Goal: Transaction & Acquisition: Purchase product/service

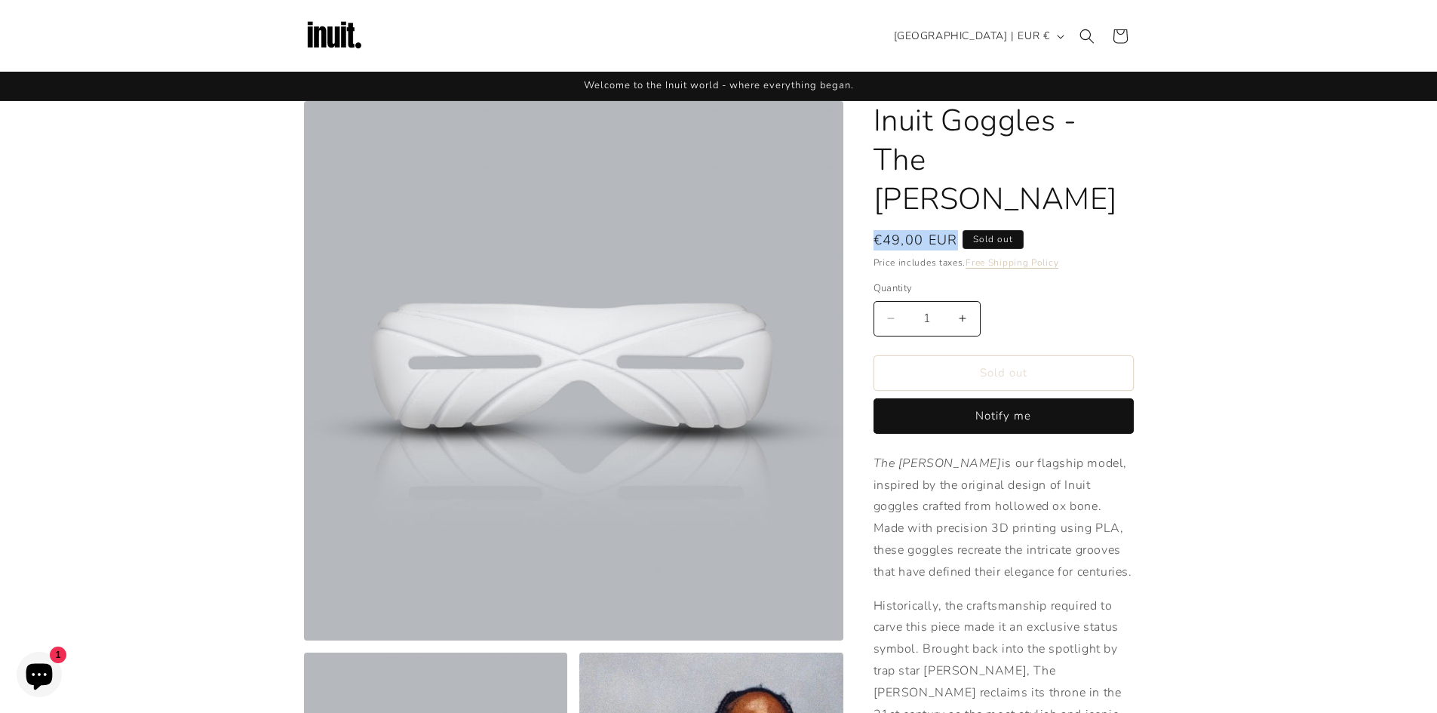
drag, startPoint x: 957, startPoint y: 198, endPoint x: 871, endPoint y: 195, distance: 86.8
click at [932, 230] on span "€49,00 EUR" at bounding box center [916, 240] width 84 height 20
drag, startPoint x: 921, startPoint y: 198, endPoint x: 866, endPoint y: 195, distance: 55.2
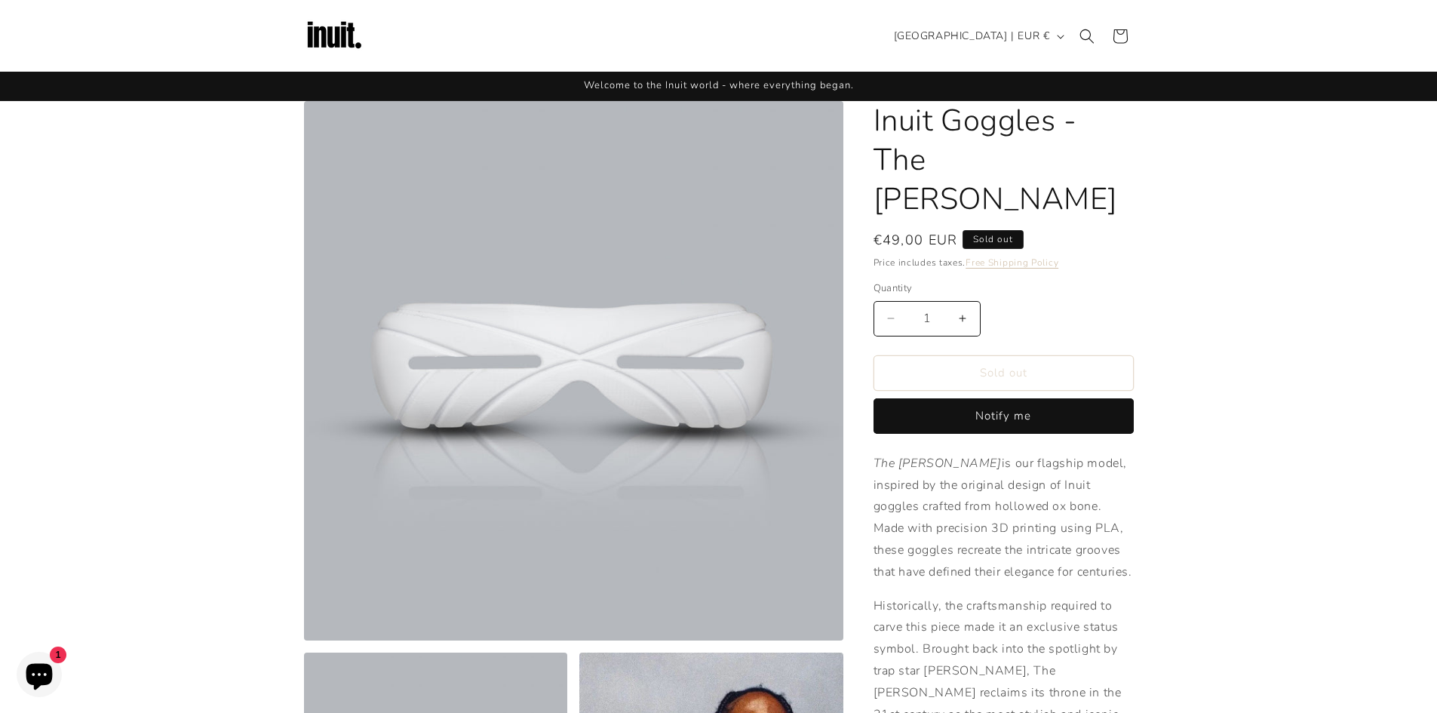
click at [903, 230] on span "€49,00 EUR" at bounding box center [916, 240] width 84 height 20
drag, startPoint x: 885, startPoint y: 201, endPoint x: 954, endPoint y: 194, distance: 69.1
click at [954, 230] on span "€49,00 EUR" at bounding box center [916, 240] width 84 height 20
copy span "49,00 EUR"
click at [1031, 301] on div "Decrease quantity for Inuit Goggles - The Travis 1 Increase quantity for Inuit …" at bounding box center [1004, 318] width 260 height 35
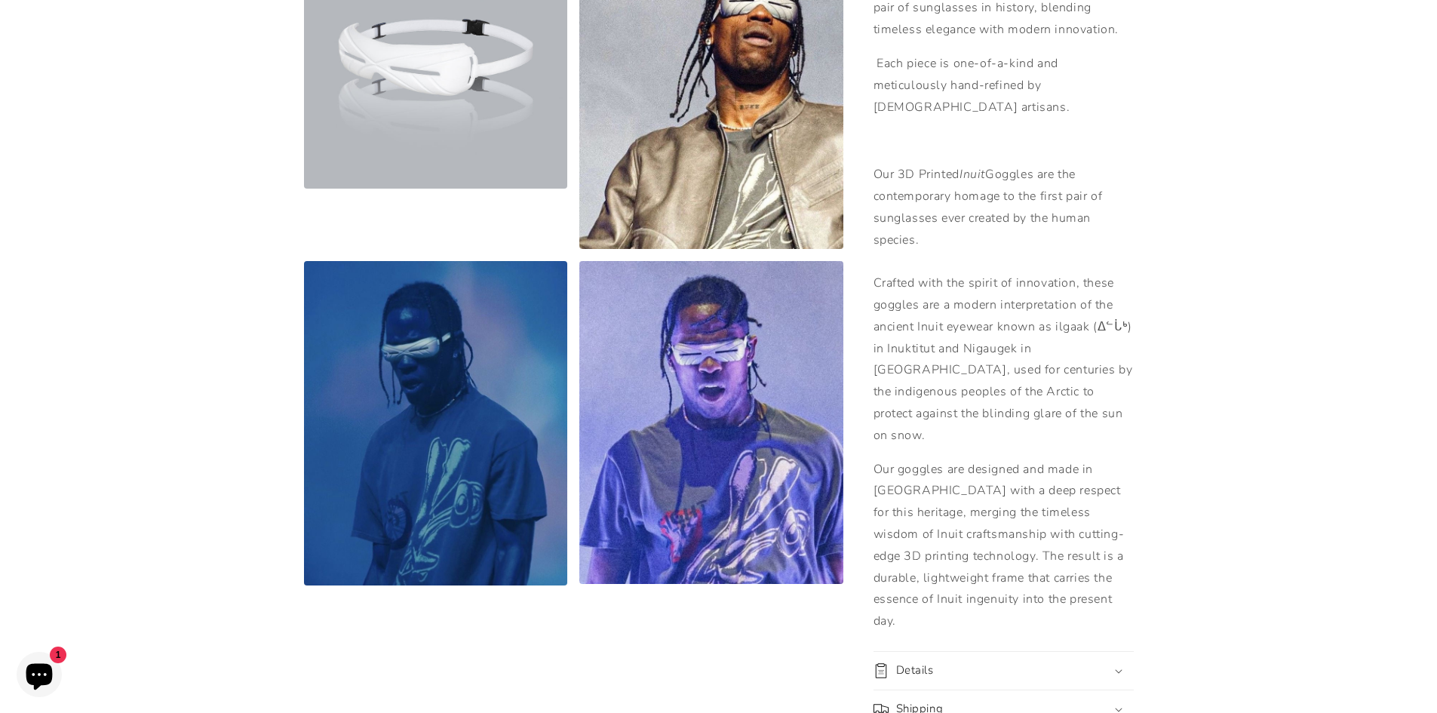
scroll to position [754, 0]
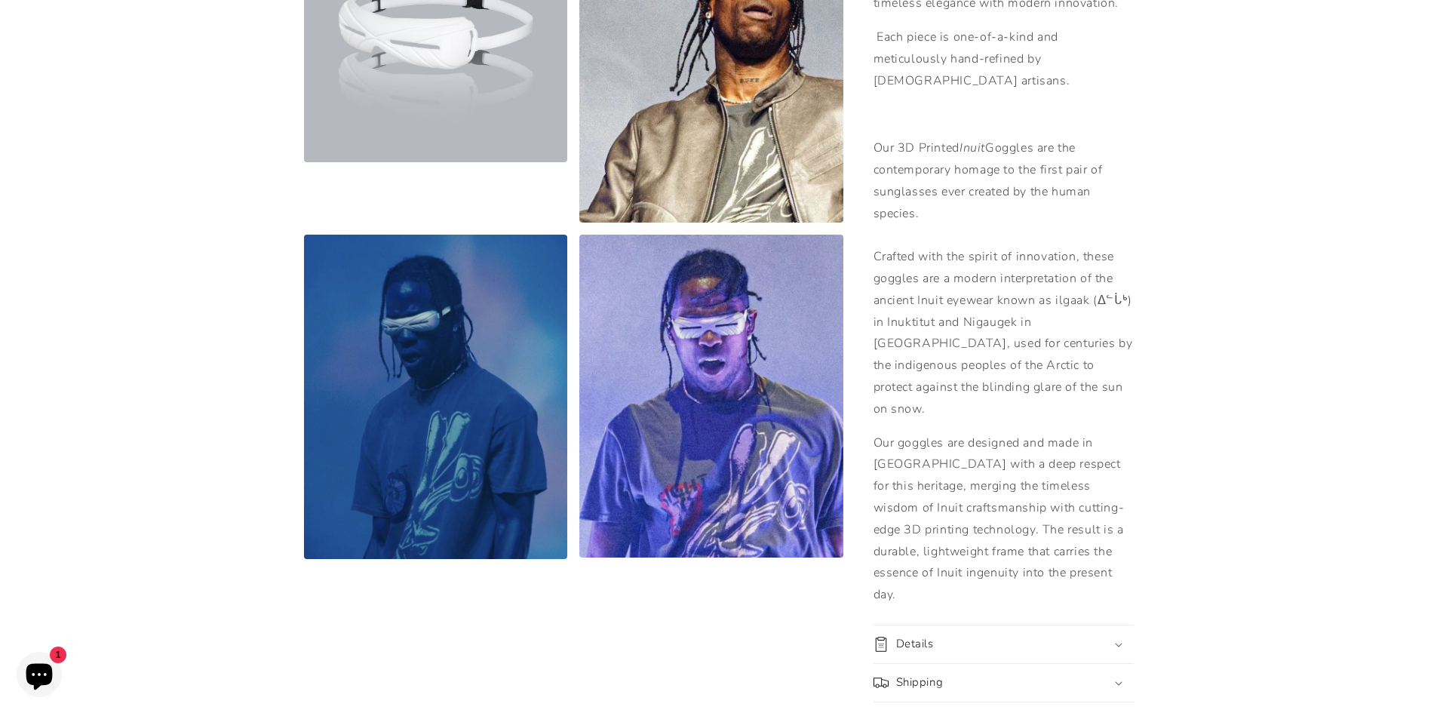
click at [1003, 637] on div "Details" at bounding box center [1004, 644] width 260 height 15
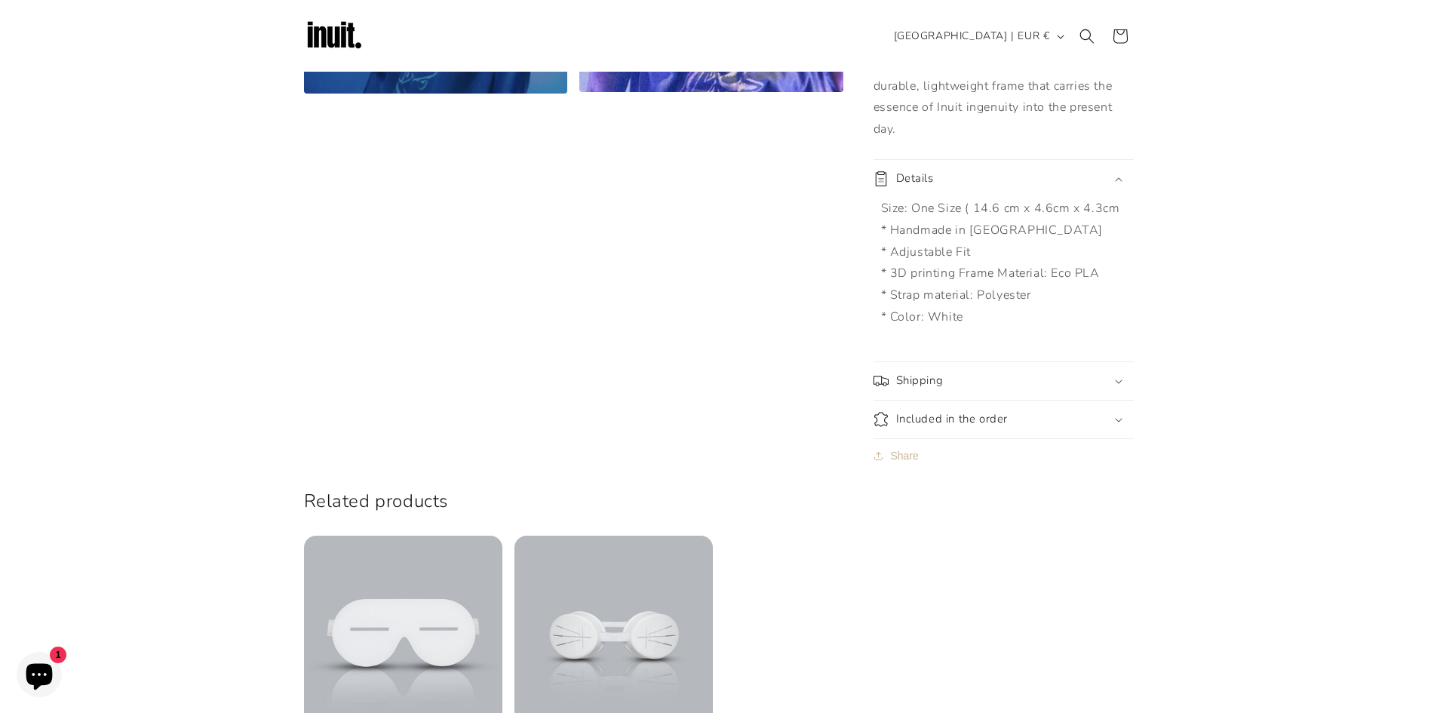
scroll to position [1207, 0]
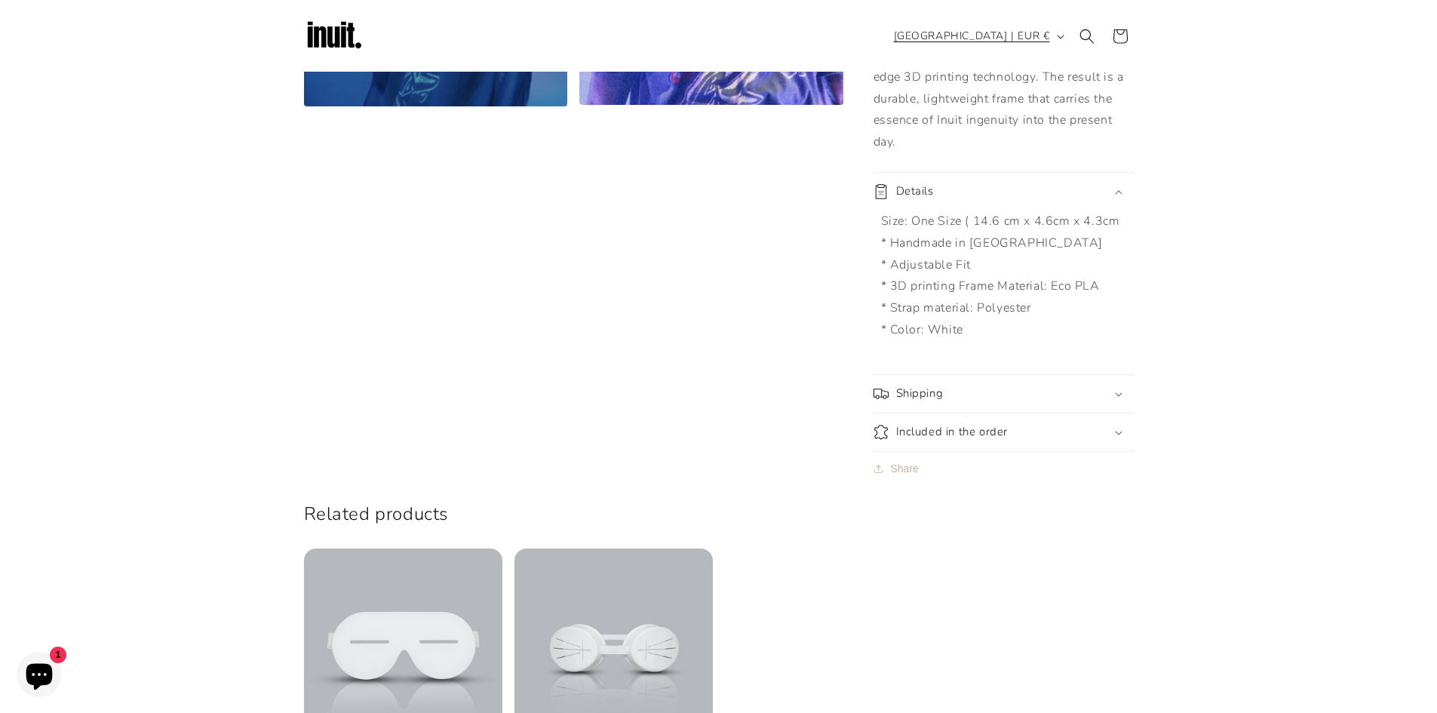
click at [1057, 38] on icon "button" at bounding box center [1061, 37] width 8 height 5
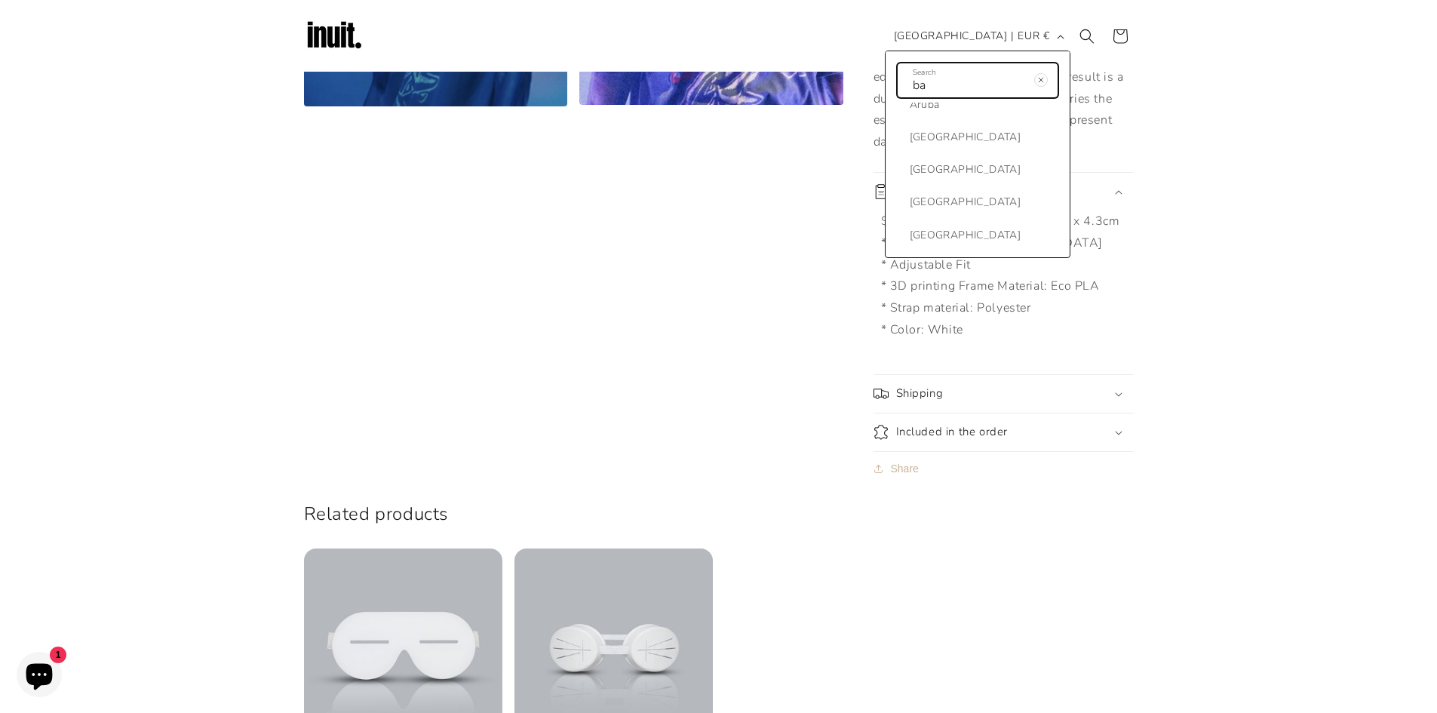
scroll to position [75, 0]
type input "b"
type input "tha"
click at [994, 123] on span "[GEOGRAPHIC_DATA]" at bounding box center [966, 123] width 112 height 19
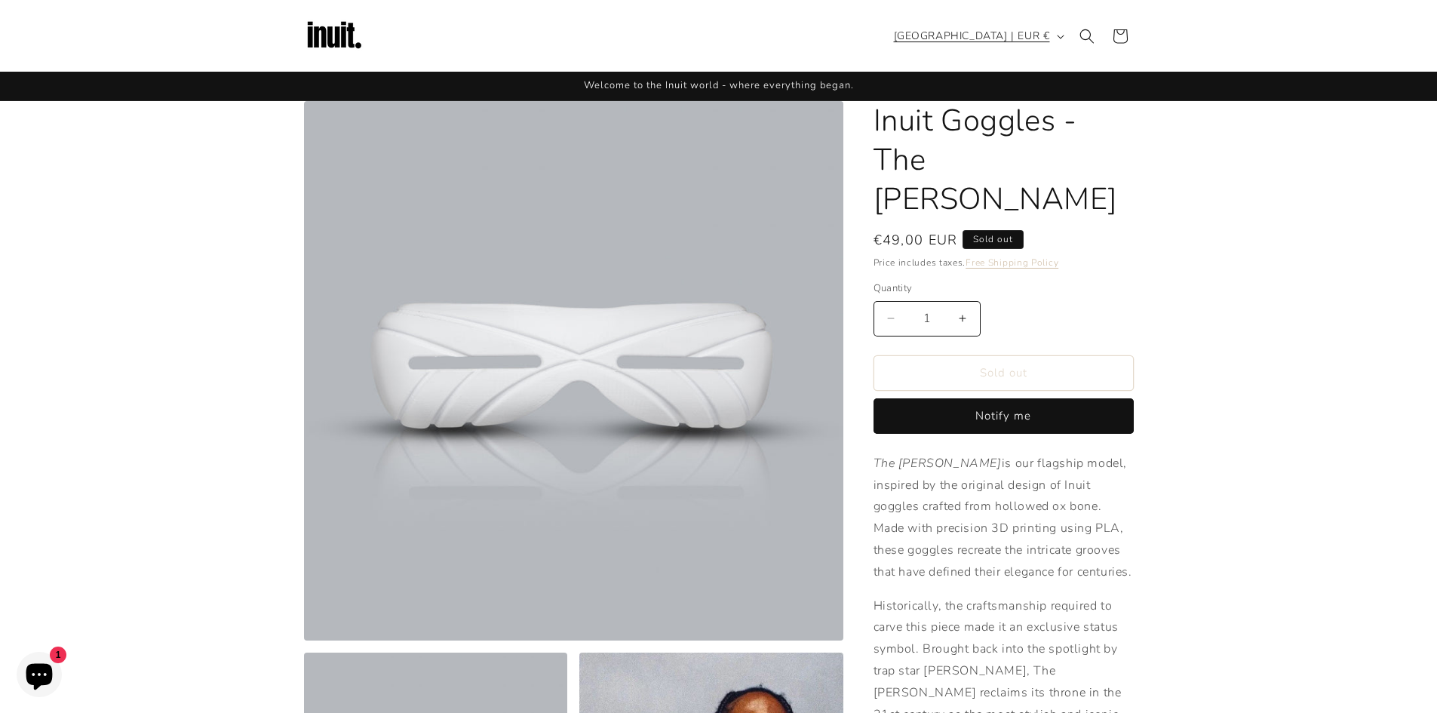
click at [1059, 37] on icon "button" at bounding box center [1060, 37] width 7 height 4
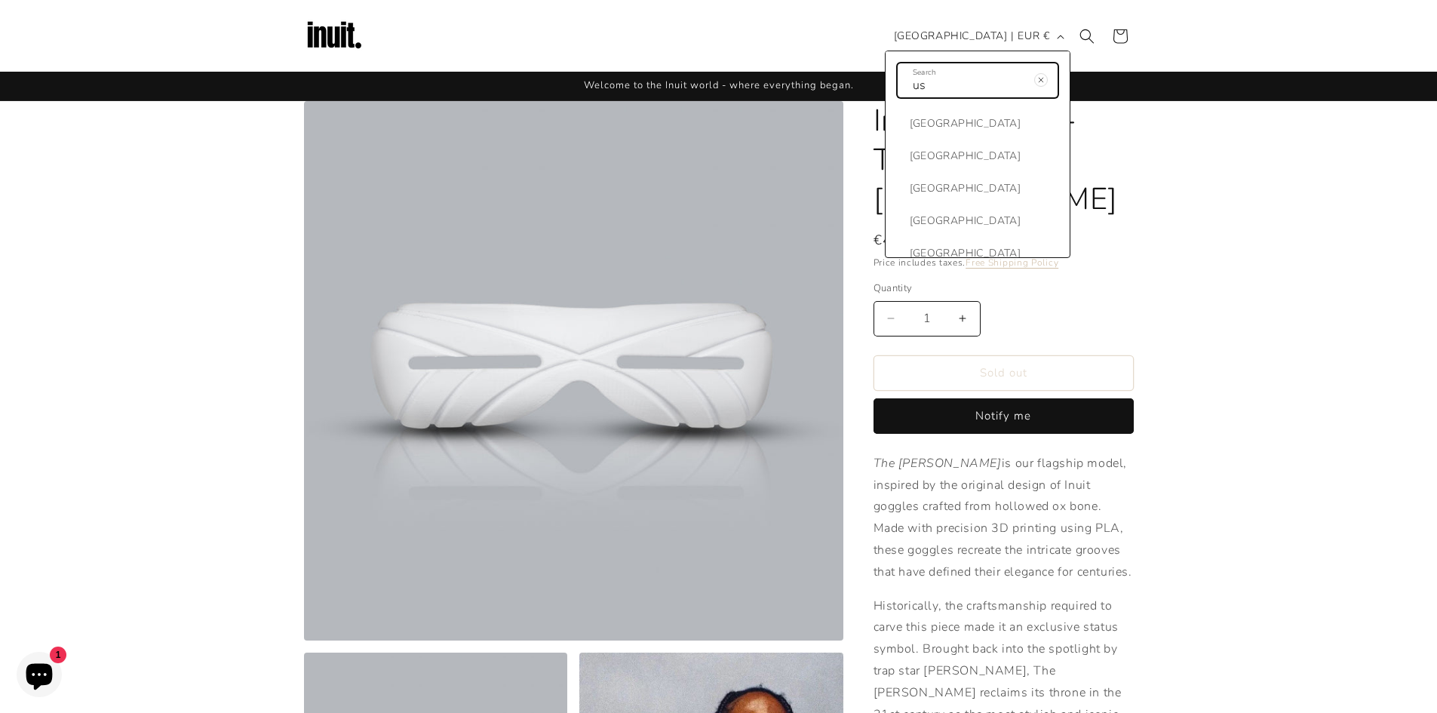
type input "u"
type input "a"
type input "aus"
click at [1003, 125] on span "[GEOGRAPHIC_DATA]" at bounding box center [966, 123] width 112 height 19
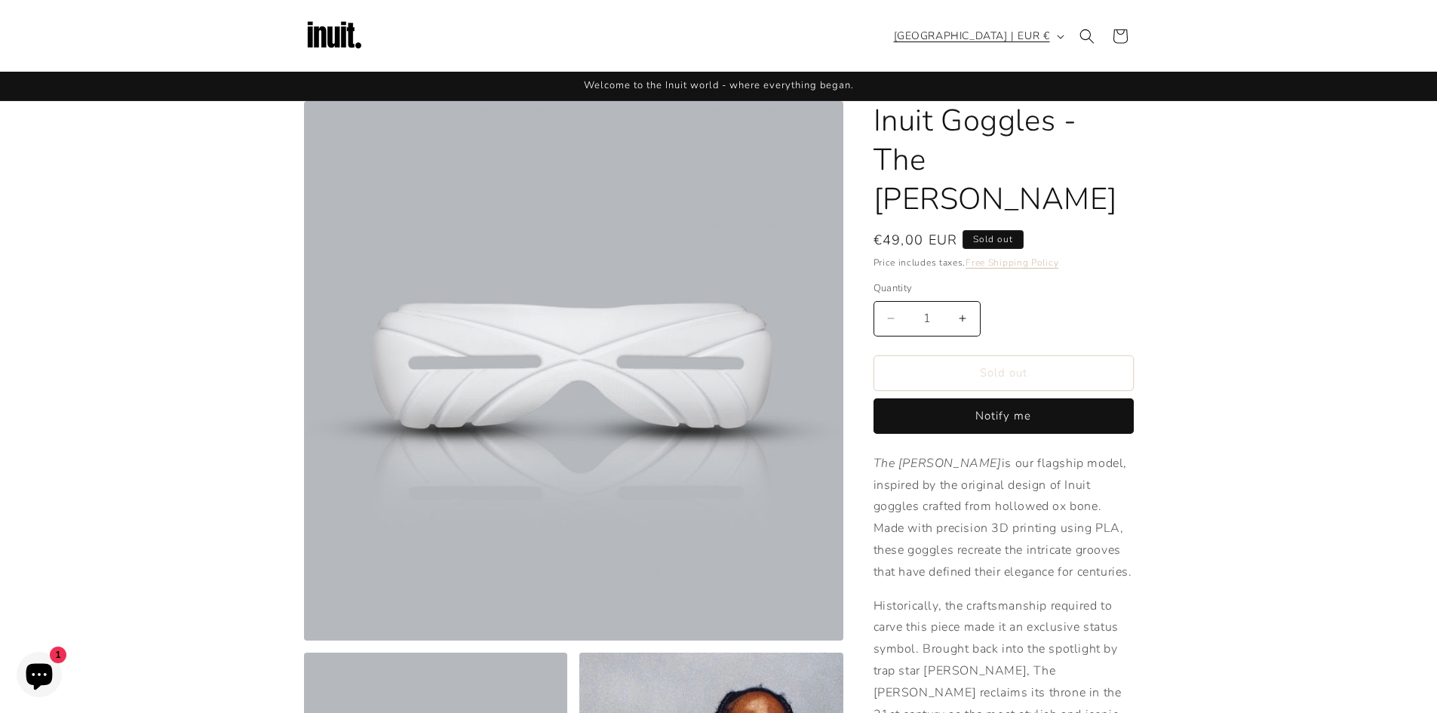
click at [1035, 38] on span "[GEOGRAPHIC_DATA] | EUR €" at bounding box center [972, 36] width 156 height 16
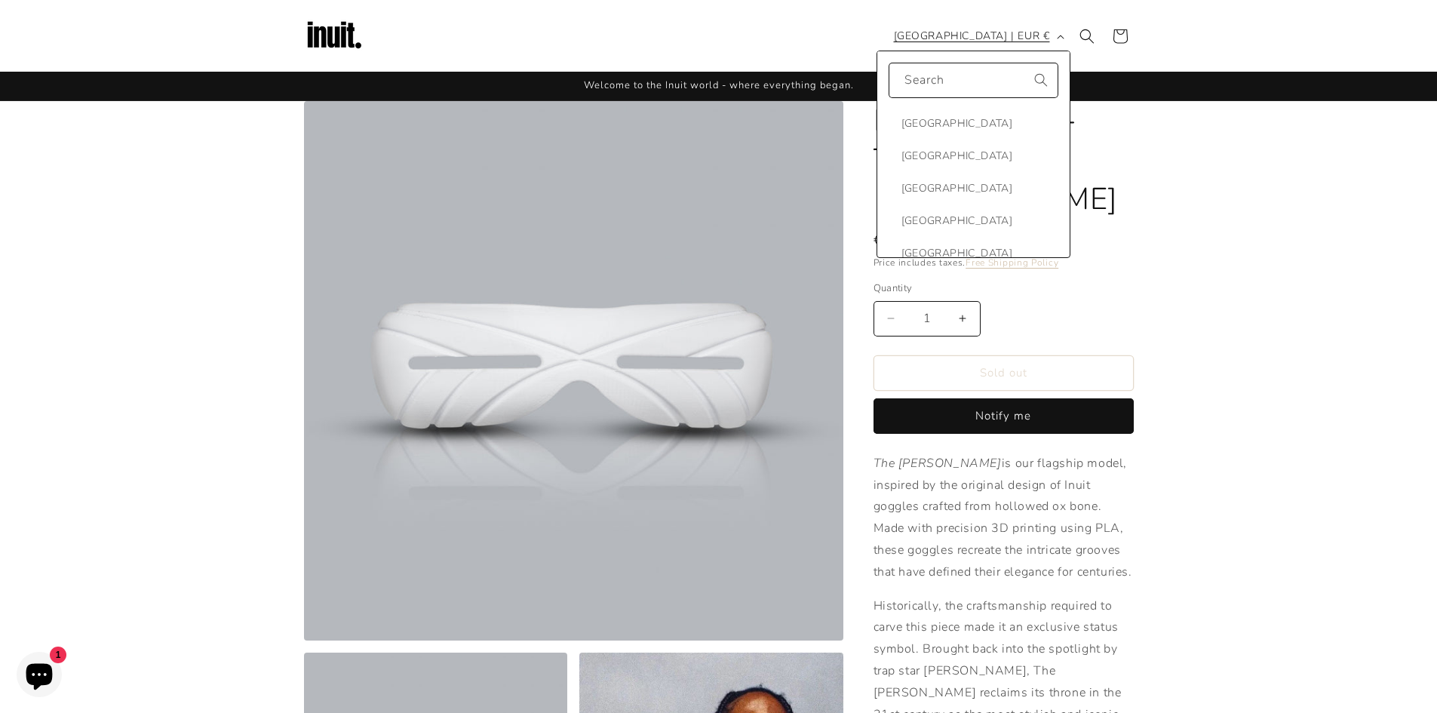
click at [1061, 39] on button "[GEOGRAPHIC_DATA] | EUR €" at bounding box center [978, 36] width 186 height 29
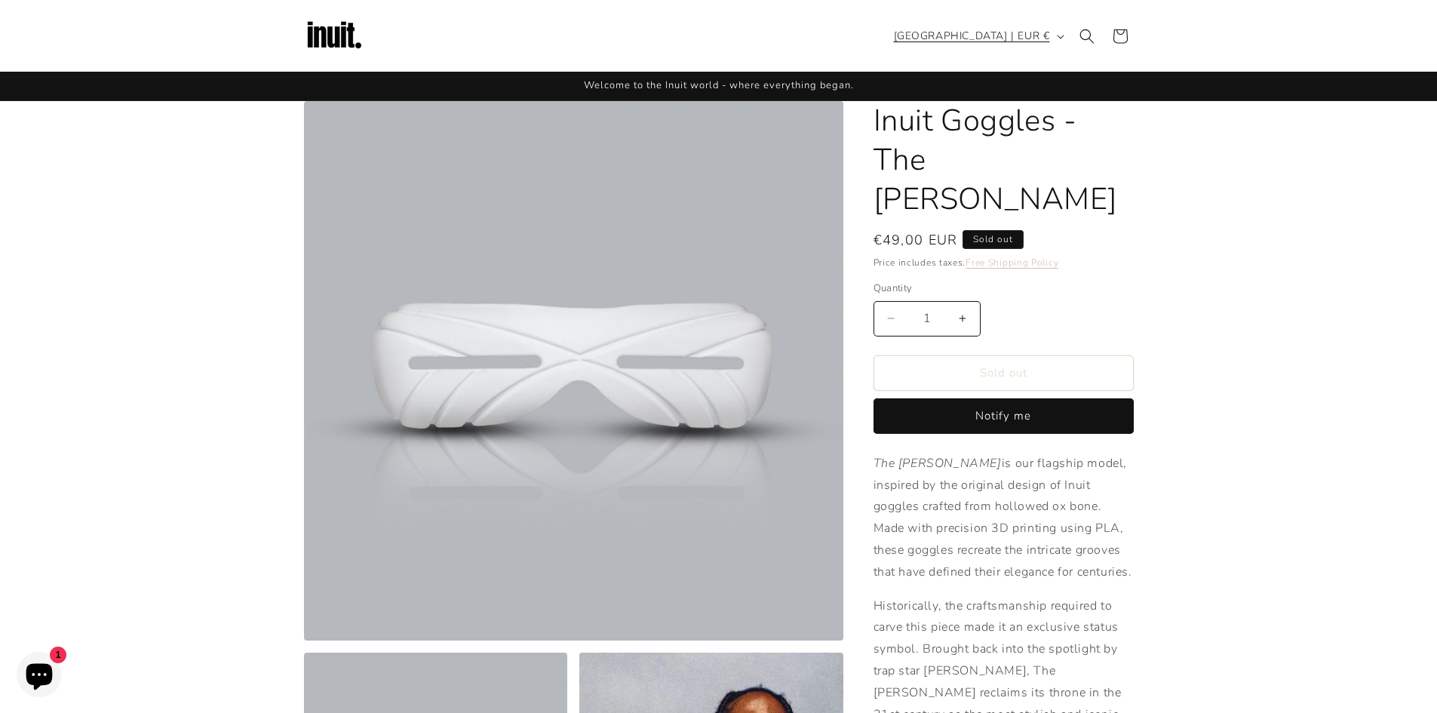
click at [1061, 38] on icon "button" at bounding box center [1061, 37] width 8 height 5
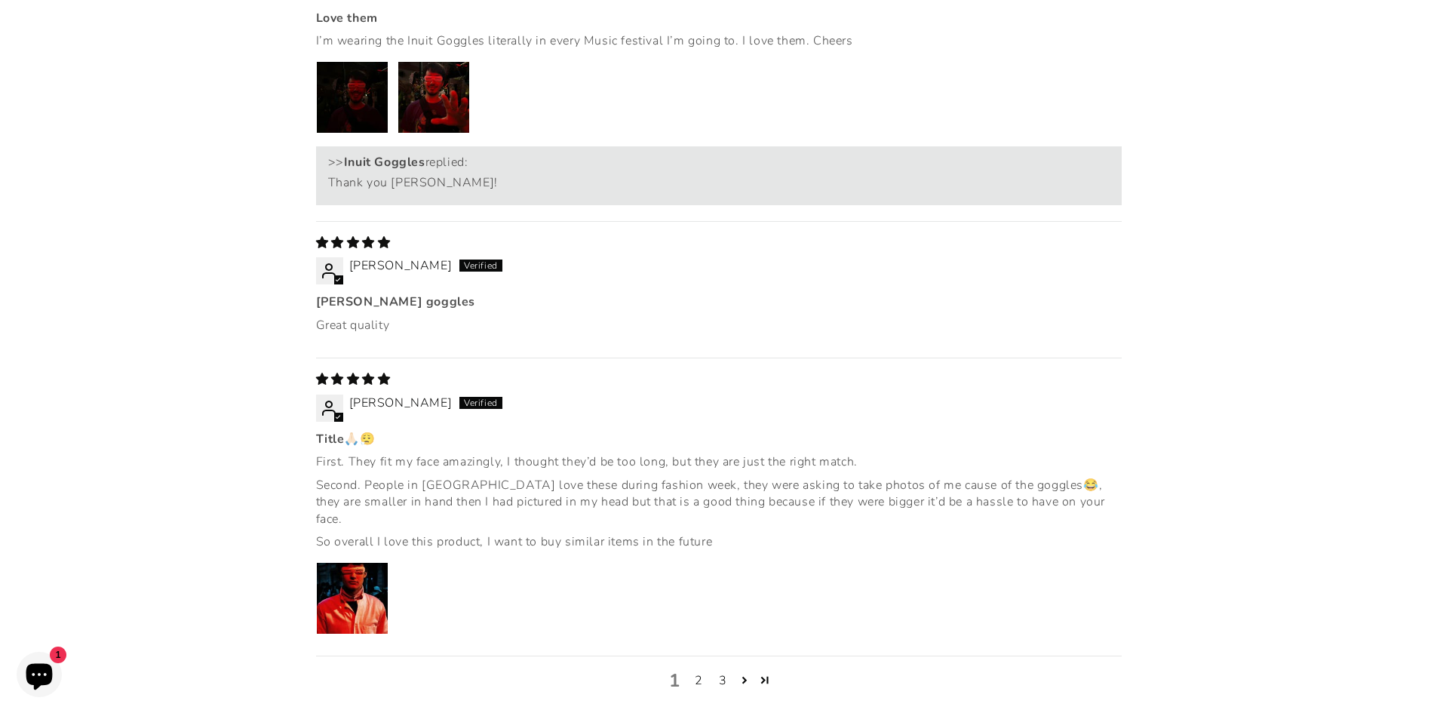
scroll to position [2641, 0]
